Goal: Information Seeking & Learning: Learn about a topic

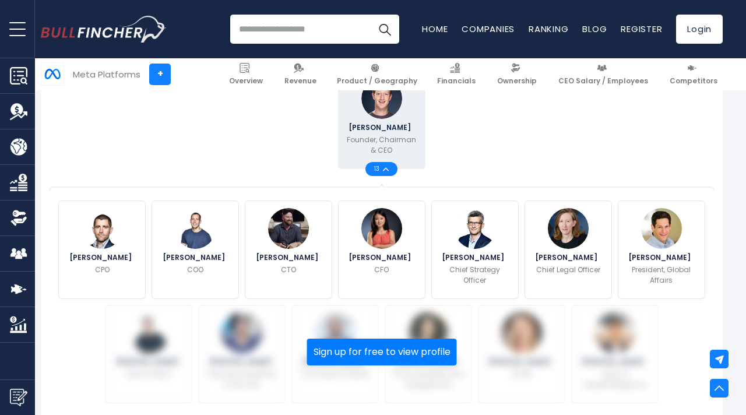
scroll to position [317, 0]
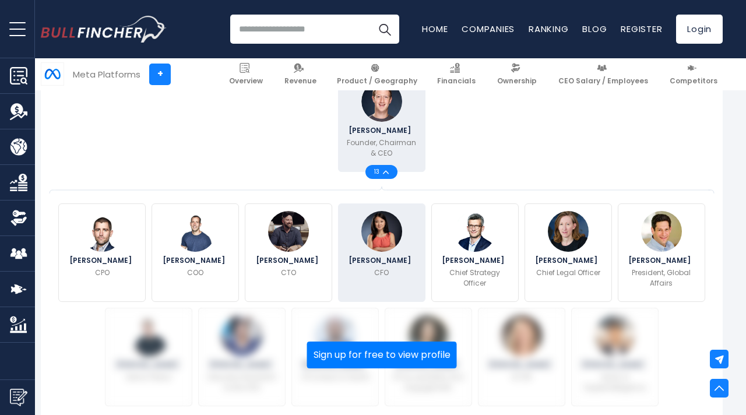
click at [390, 290] on div "[PERSON_NAME] CFO" at bounding box center [381, 252] width 87 height 98
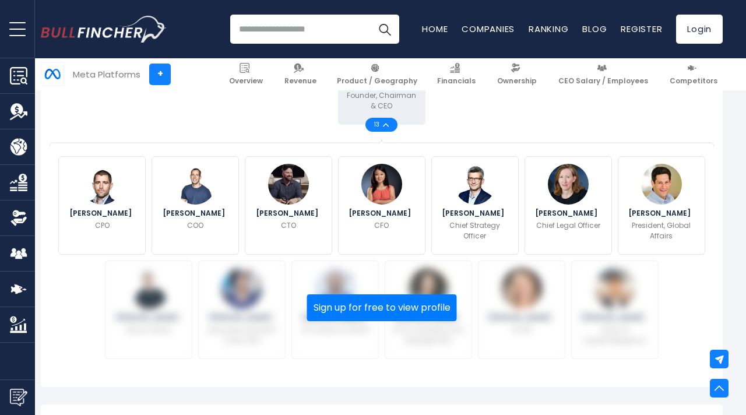
scroll to position [383, 0]
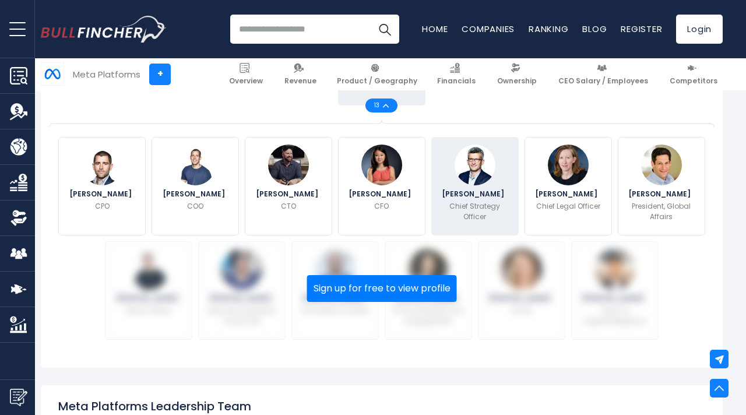
click at [495, 216] on p "Chief Strategy Officer" at bounding box center [475, 211] width 72 height 21
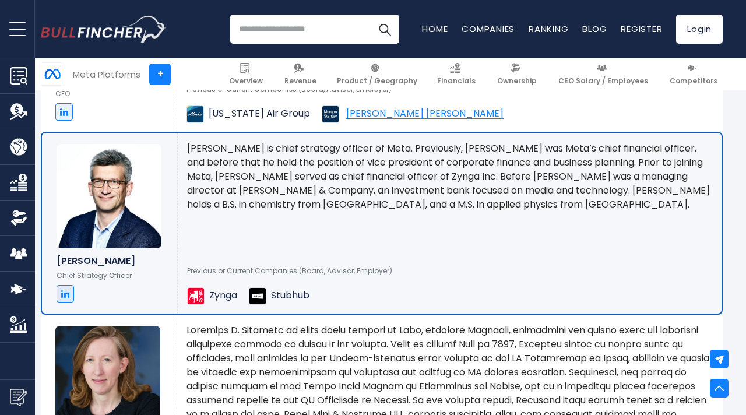
scroll to position [1650, 0]
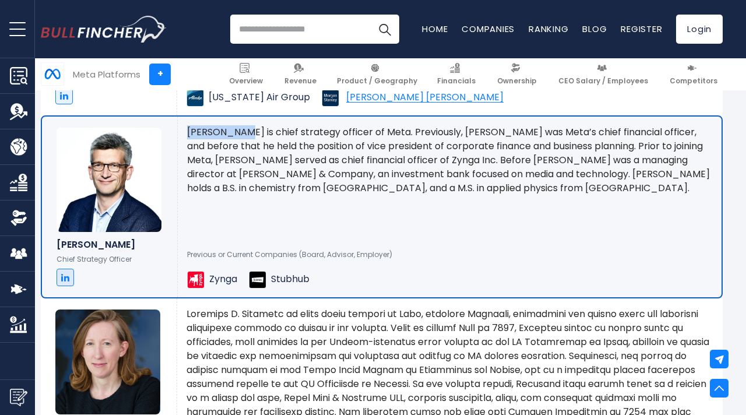
drag, startPoint x: 188, startPoint y: 132, endPoint x: 250, endPoint y: 127, distance: 62.0
click at [250, 128] on p "[PERSON_NAME] is chief strategy officer of Meta. Previously, [PERSON_NAME] was …" at bounding box center [449, 160] width 525 height 70
copy p "[PERSON_NAME]"
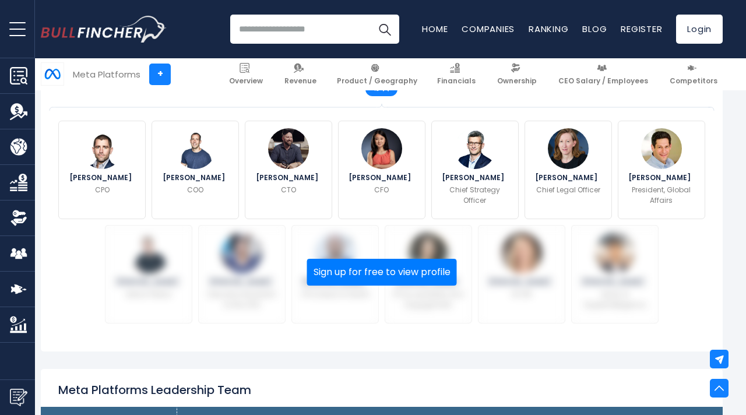
scroll to position [372, 0]
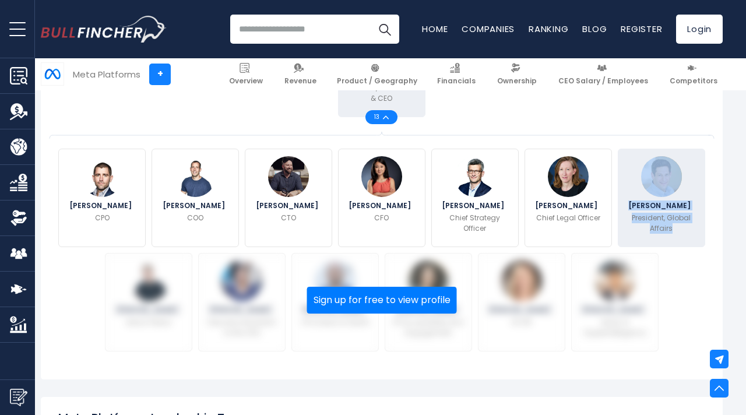
click at [677, 181] on img at bounding box center [661, 176] width 41 height 41
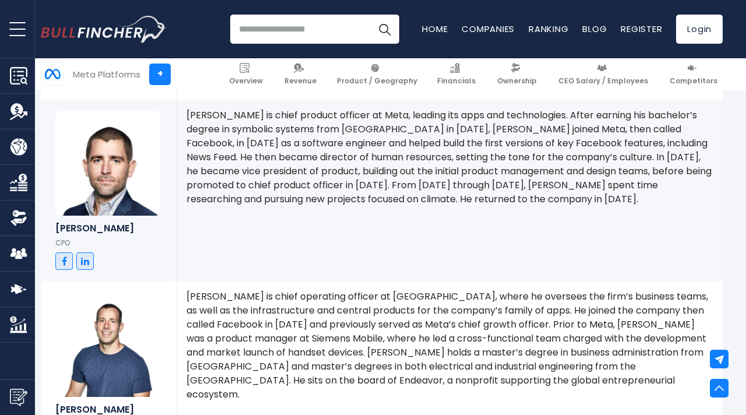
scroll to position [914, 0]
drag, startPoint x: 186, startPoint y: 116, endPoint x: 231, endPoint y: 112, distance: 44.5
click at [231, 112] on p "[PERSON_NAME] is chief product officer at Meta, leading its apps and technologi…" at bounding box center [449, 158] width 527 height 98
copy p "[PERSON_NAME]"
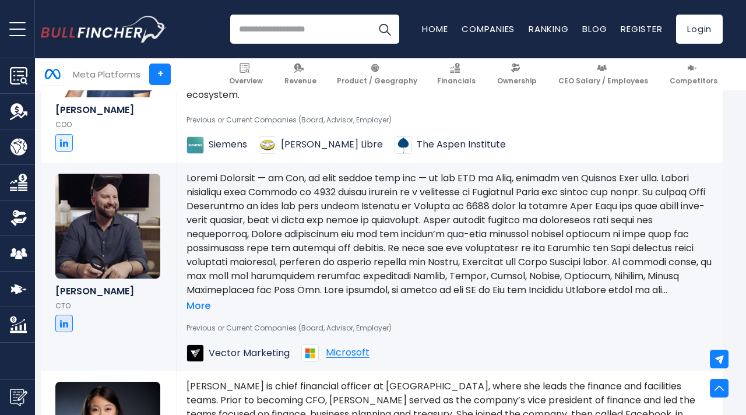
scroll to position [1217, 0]
